Goal: Task Accomplishment & Management: Manage account settings

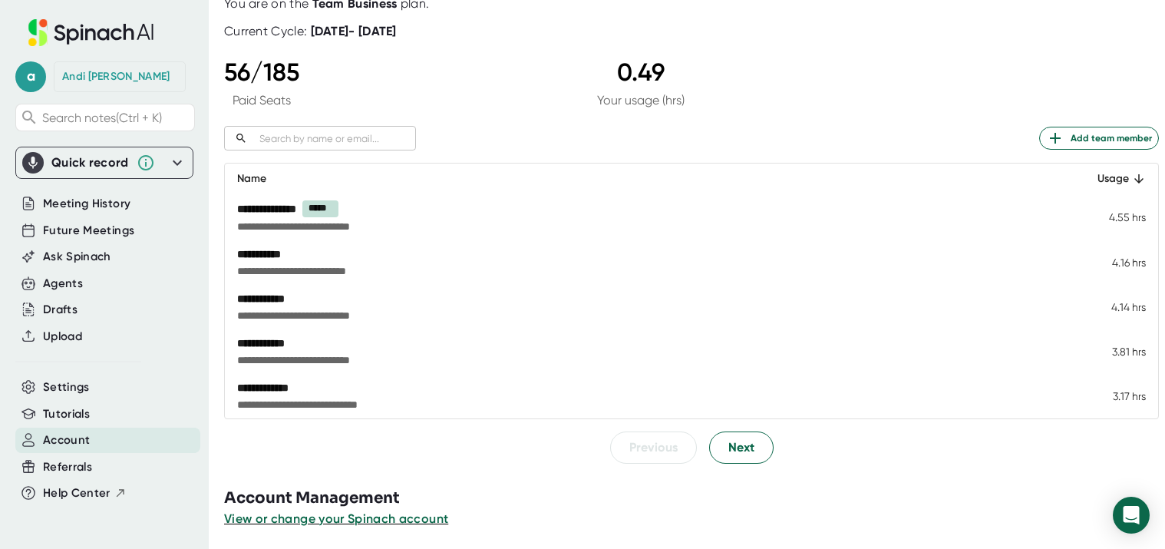
scroll to position [104, 0]
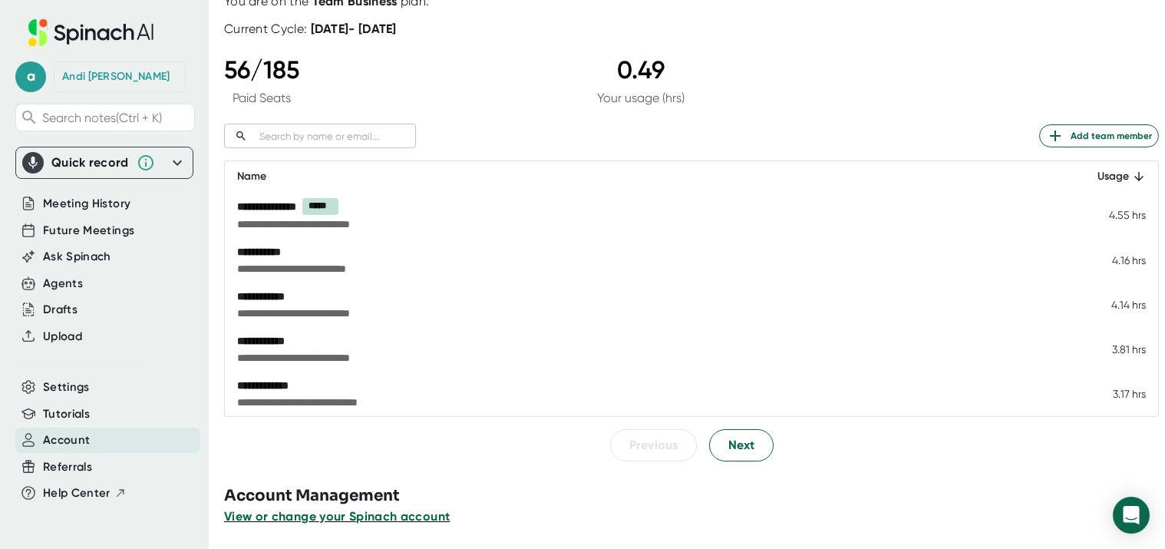
click at [396, 521] on span "View or change your Spinach account" at bounding box center [337, 516] width 226 height 15
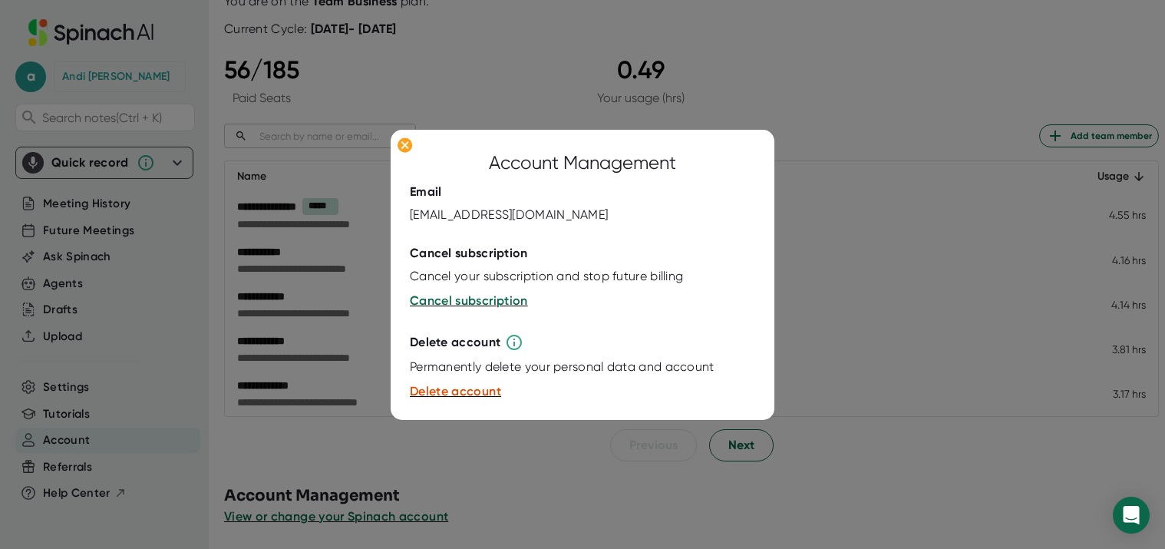
click at [540, 478] on div at bounding box center [582, 274] width 1165 height 549
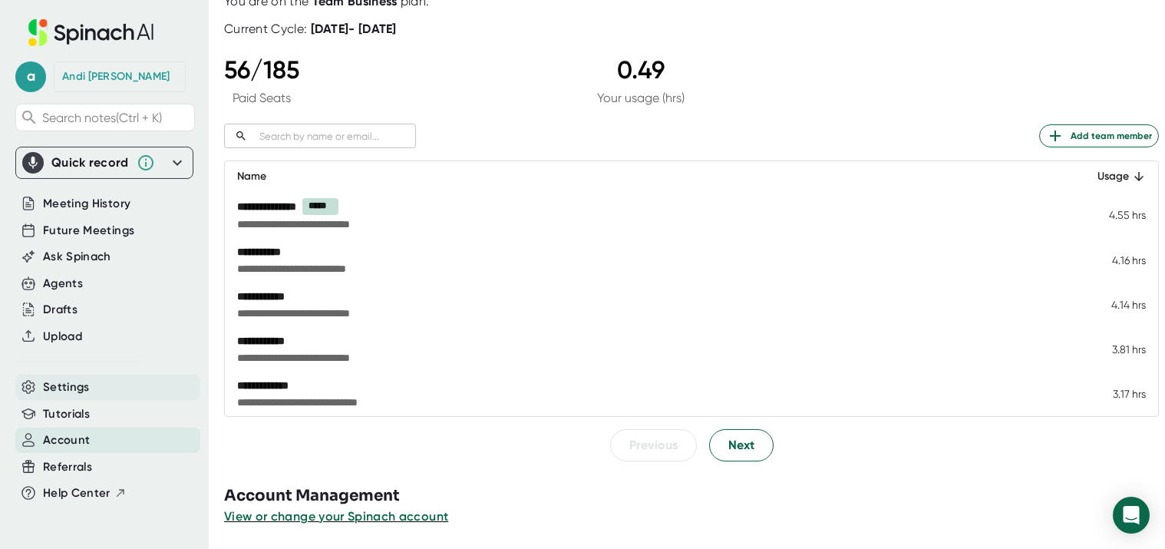
click at [81, 387] on span "Settings" at bounding box center [66, 387] width 47 height 18
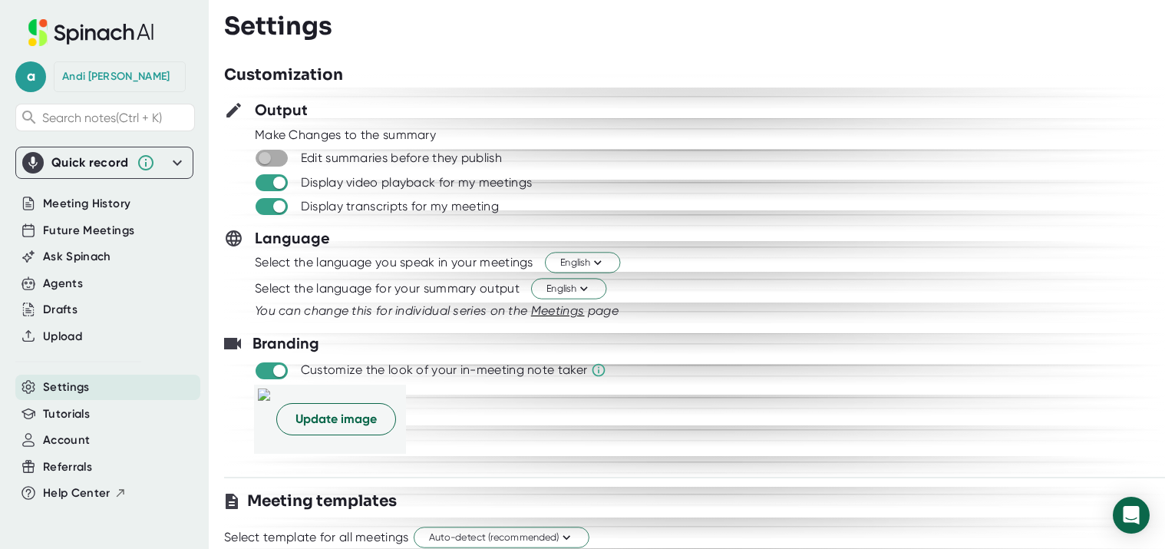
click at [276, 157] on input "checkbox" at bounding box center [264, 158] width 44 height 14
checkbox input "true"
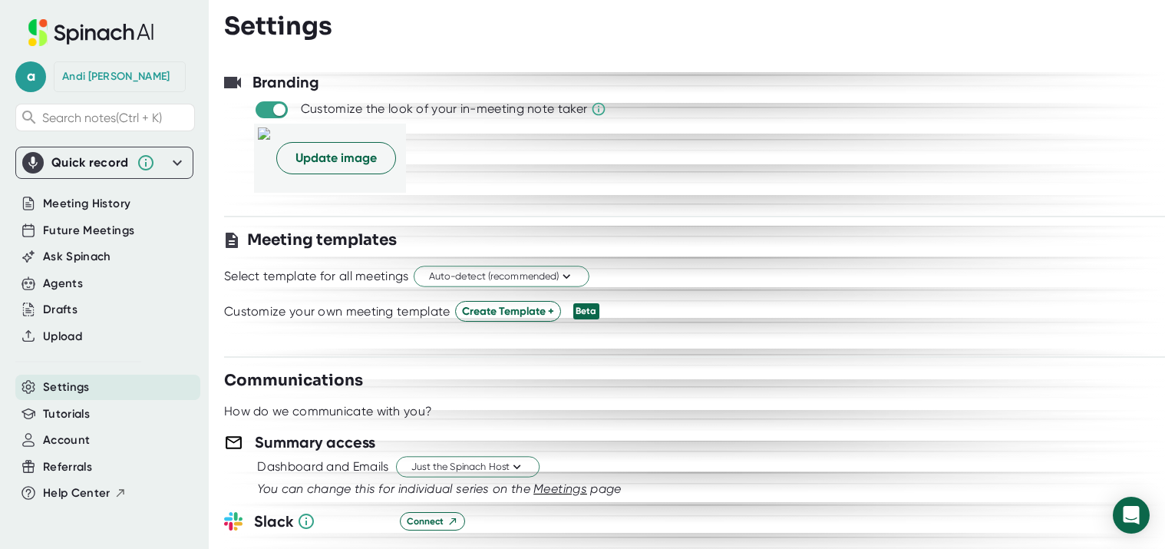
scroll to position [230, 0]
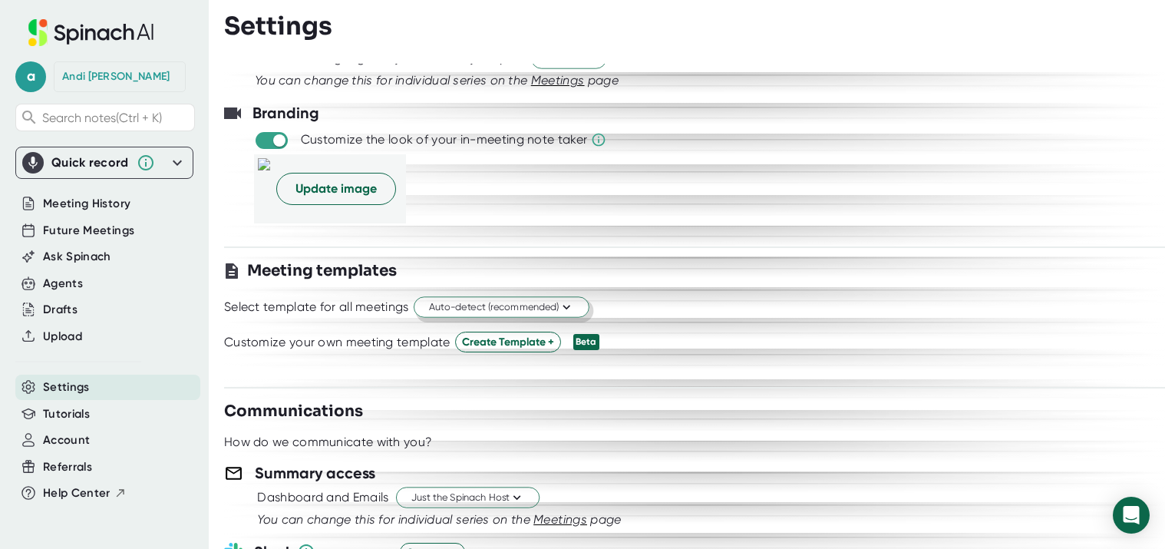
click at [520, 313] on span "Auto-detect (recommended)" at bounding box center [501, 307] width 145 height 15
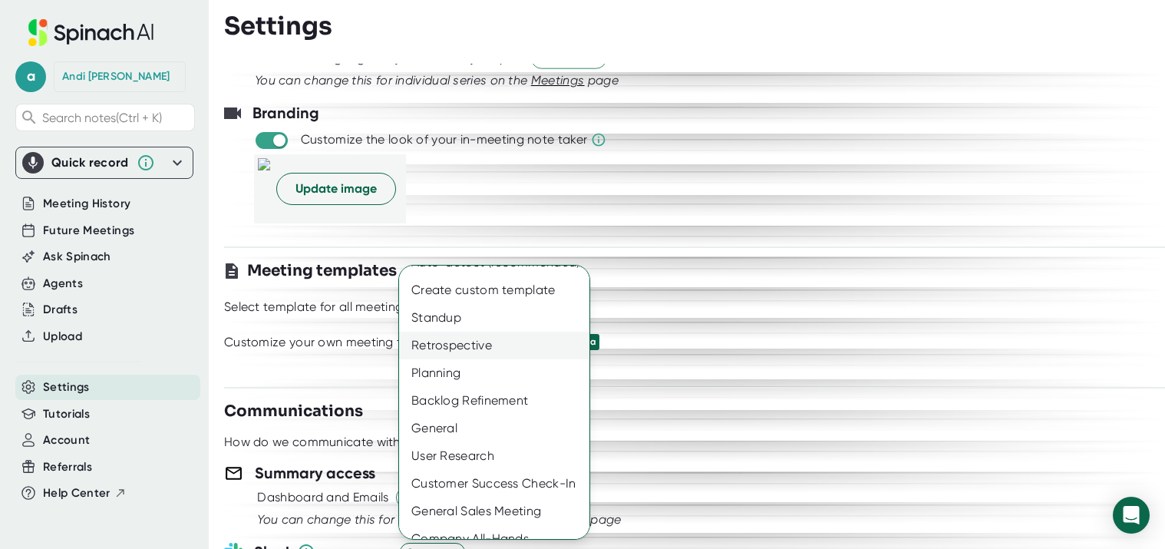
scroll to position [37, 0]
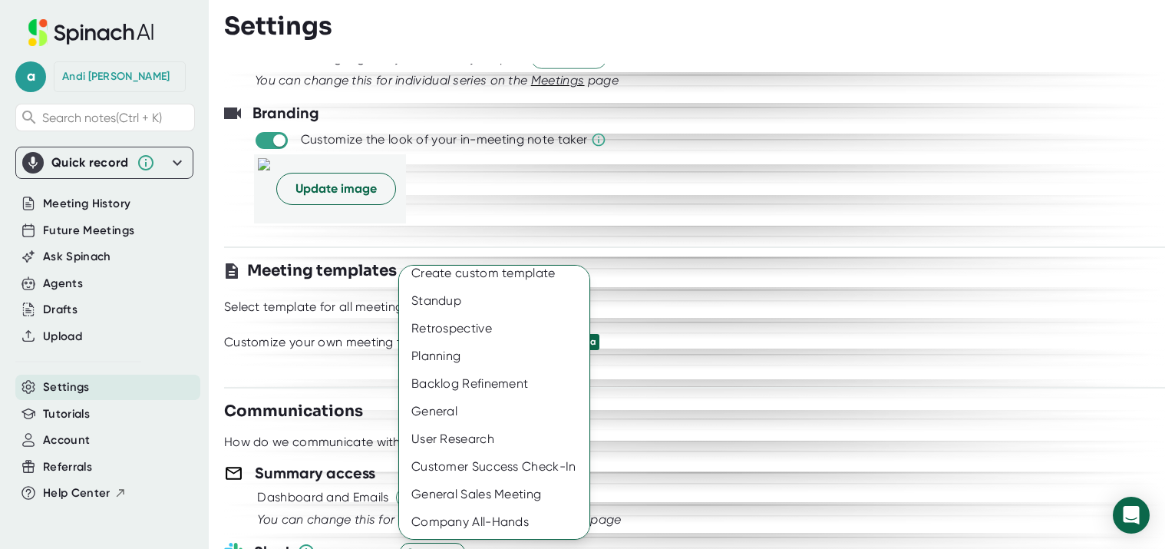
click at [667, 321] on div at bounding box center [582, 274] width 1165 height 549
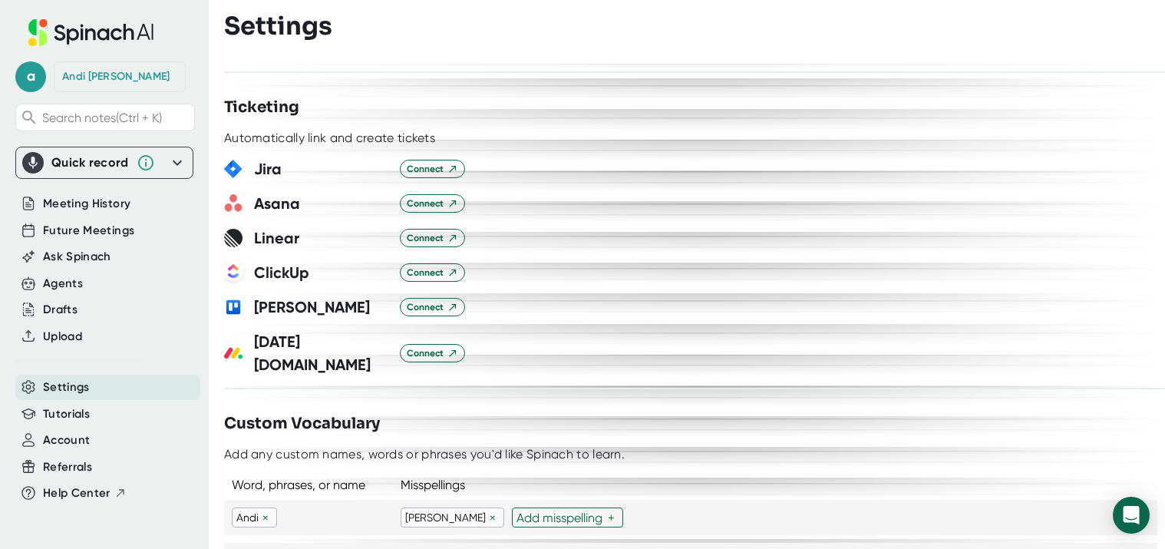
scroll to position [1151, 0]
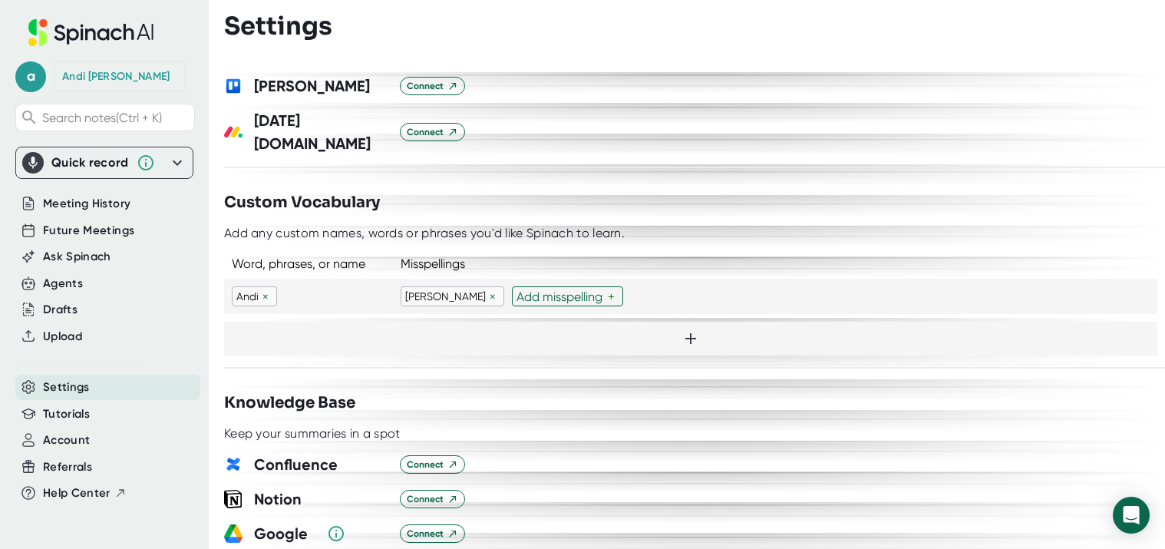
click at [688, 329] on icon at bounding box center [690, 338] width 18 height 18
type input "[PERSON_NAME]"
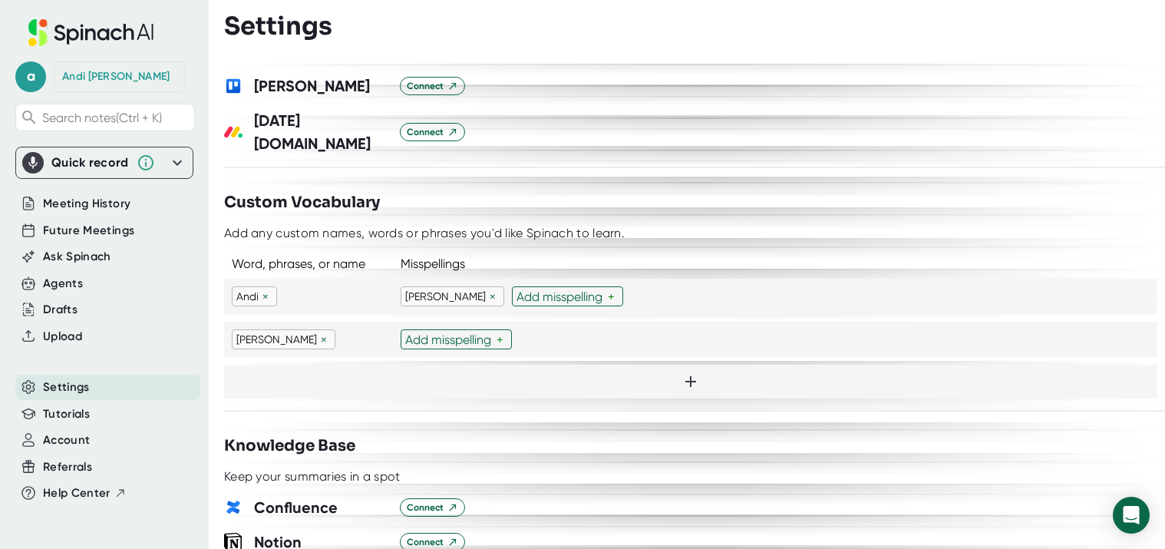
click at [473, 332] on div "Add misspelling" at bounding box center [450, 339] width 91 height 15
type input "[PERSON_NAME]"
click at [539, 400] on div "Customization Output Make Changes to the summary Edit summaries before they pub…" at bounding box center [694, 306] width 941 height 485
click at [694, 214] on div at bounding box center [694, 220] width 941 height 12
click at [586, 226] on div "Add any custom names, words or phrases you'd like Spinach to learn." at bounding box center [424, 233] width 401 height 15
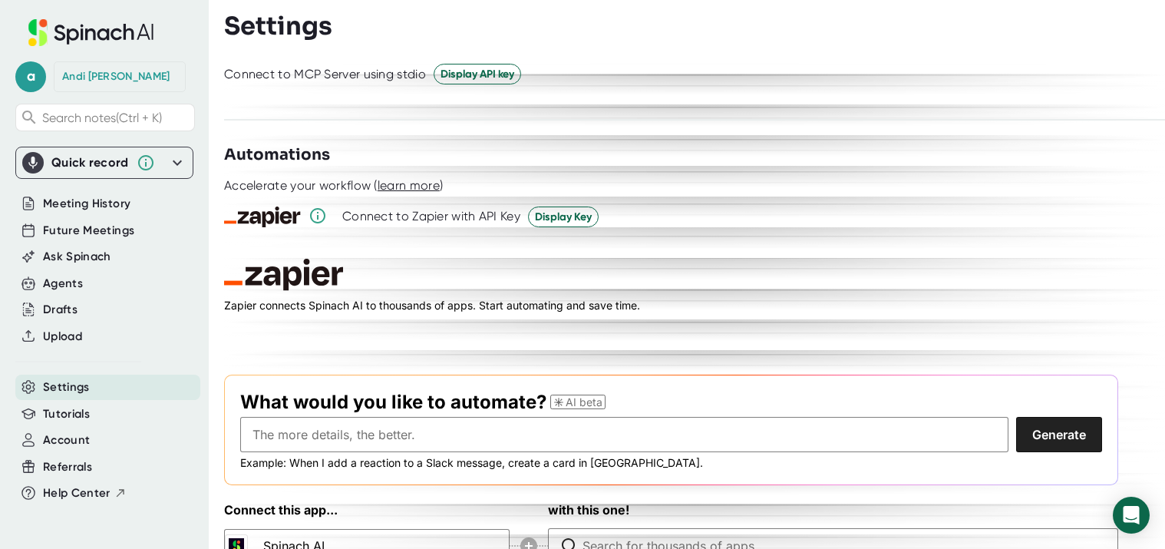
scroll to position [2199, 0]
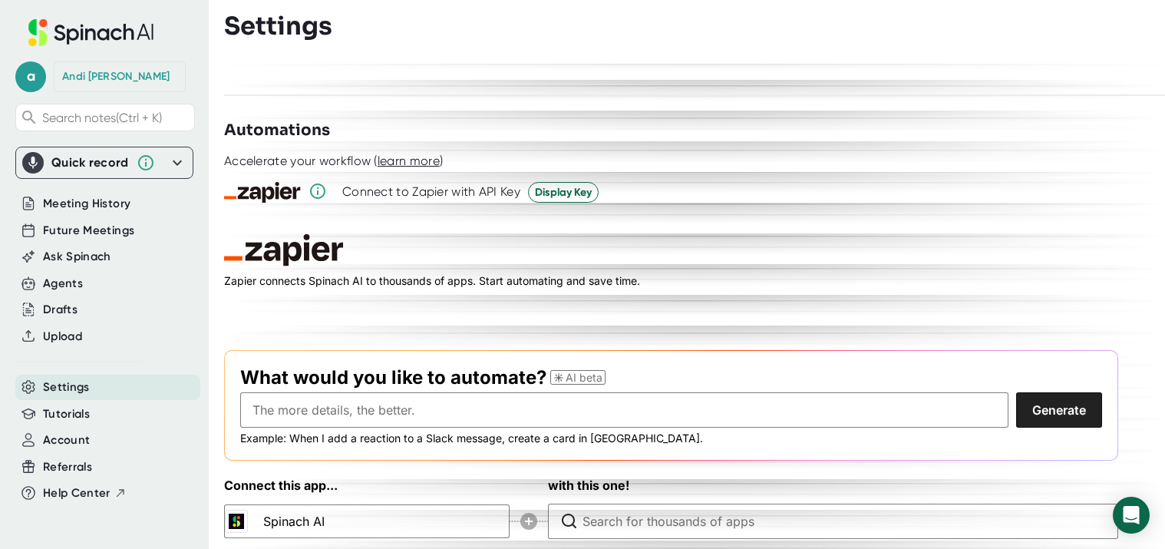
click at [901, 169] on div at bounding box center [694, 175] width 941 height 12
